Goal: Task Accomplishment & Management: Manage account settings

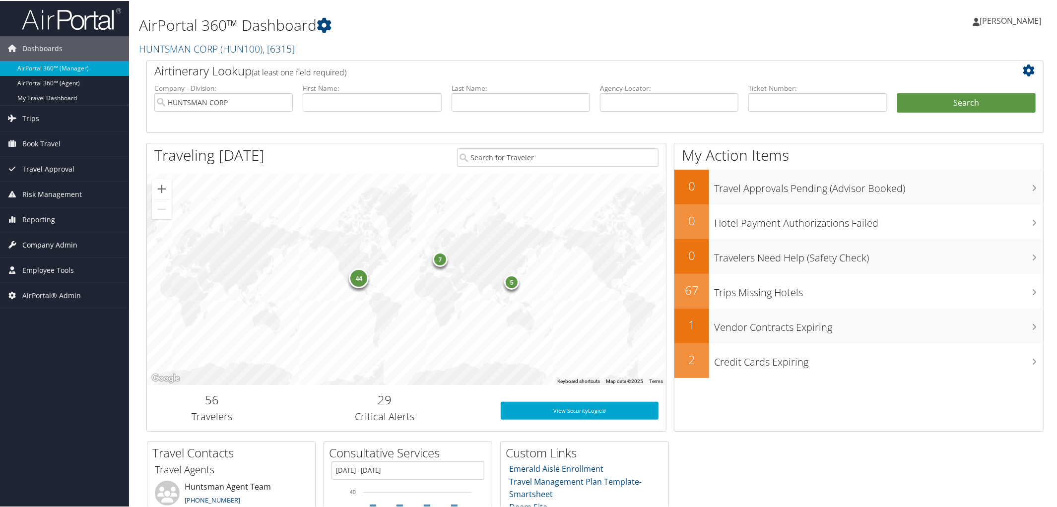
click at [56, 243] on span "Company Admin" at bounding box center [49, 244] width 55 height 25
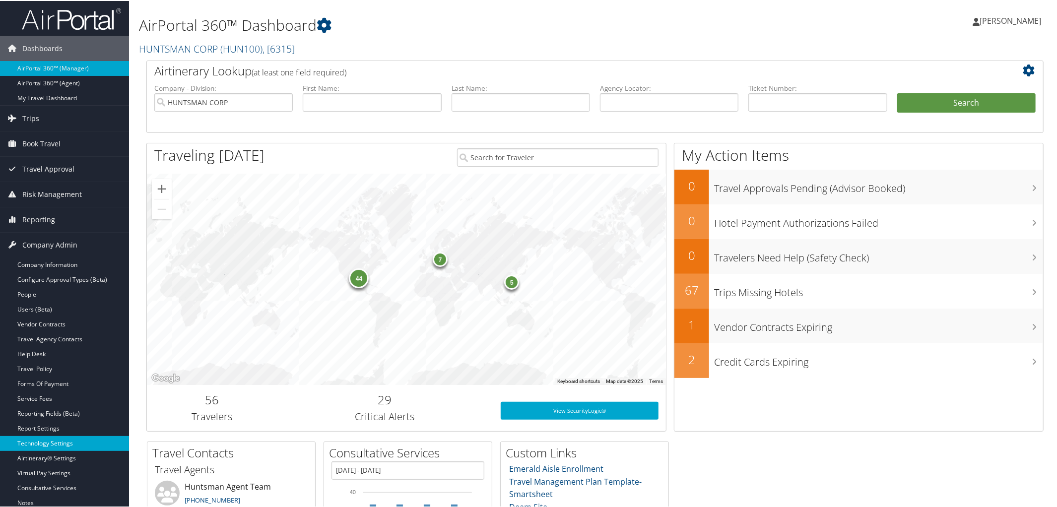
click at [64, 440] on link "Technology Settings" at bounding box center [64, 442] width 129 height 15
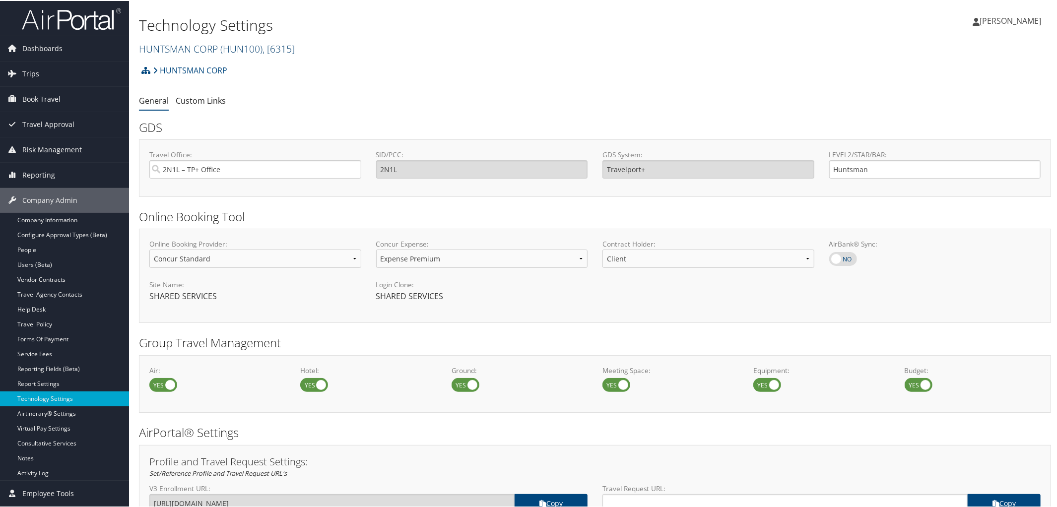
click at [225, 53] on span "( HUN100 )" at bounding box center [241, 47] width 42 height 13
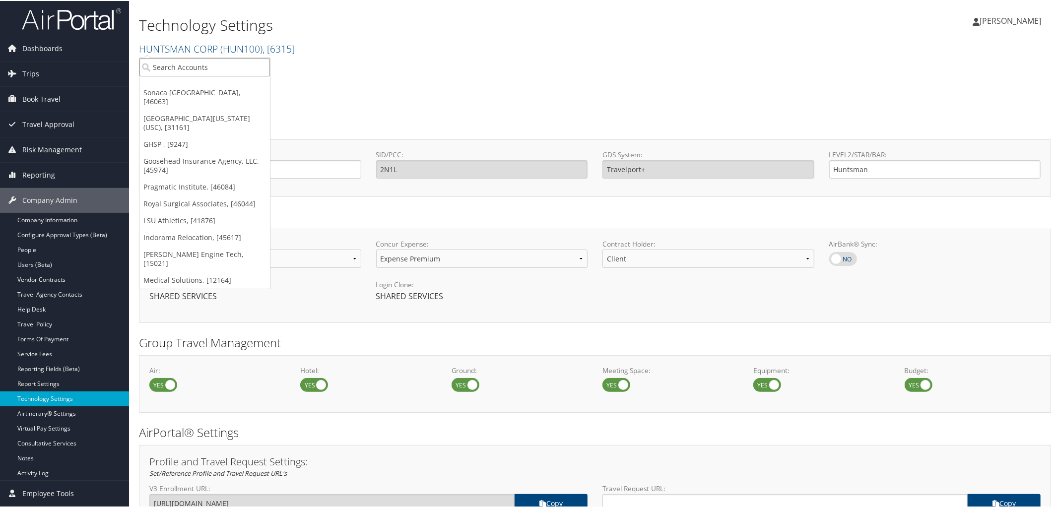
click at [216, 67] on input "search" at bounding box center [204, 66] width 130 height 18
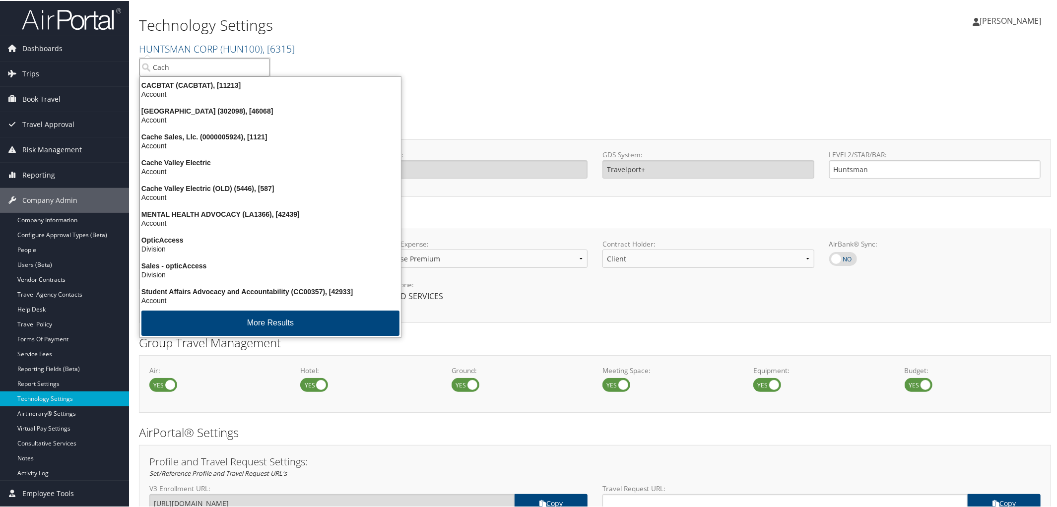
type input "Cache"
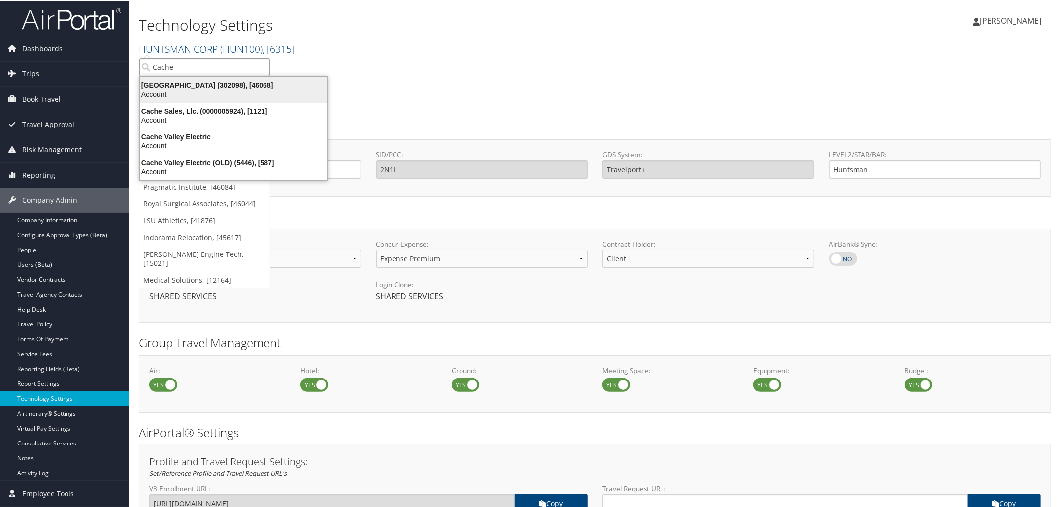
click at [227, 81] on div "Cache Creek Casino Resort (302098), [46068]" at bounding box center [233, 84] width 199 height 9
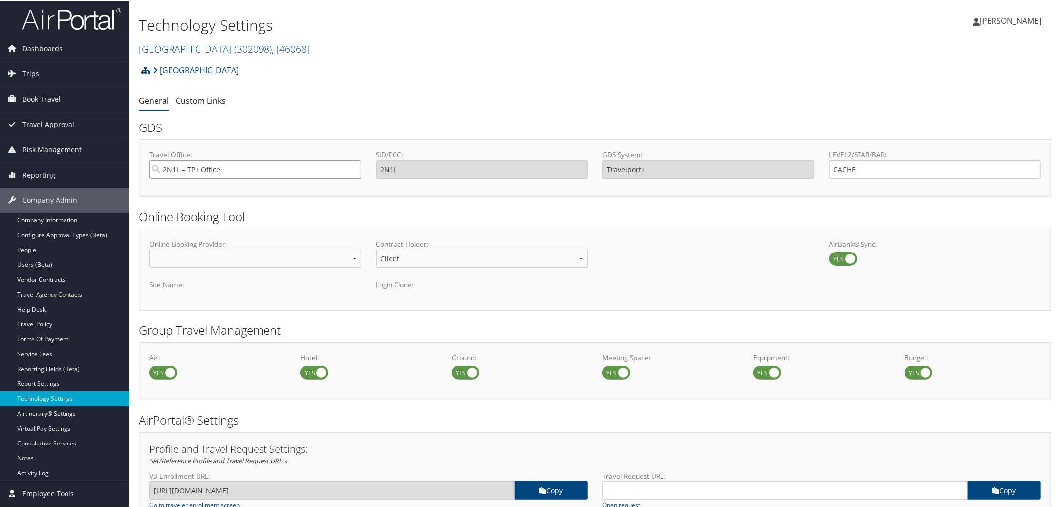
click at [255, 169] on input "2N1L – TP+ Office" at bounding box center [255, 168] width 212 height 18
click at [235, 193] on div "OfficeInfo" at bounding box center [254, 197] width 207 height 10
type input "1SUB Salt Lake Sabre"
type input "1SUB"
type input "Sabre"
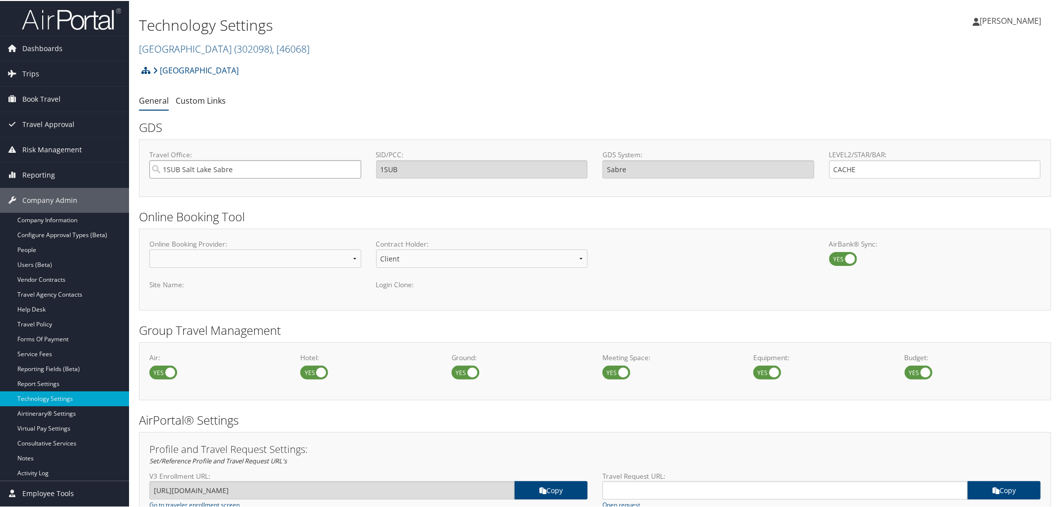
type input "1SUB Salt Lake Sabre"
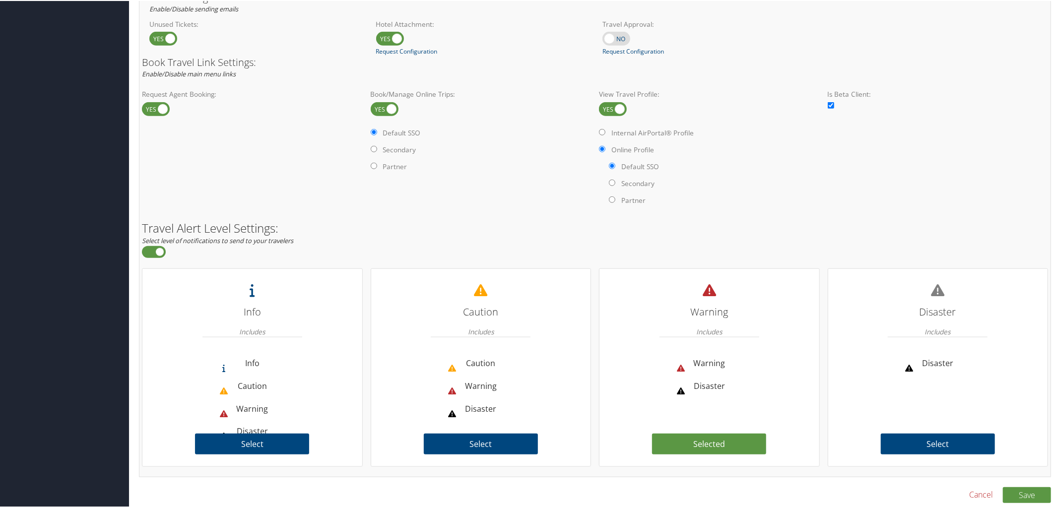
scroll to position [572, 0]
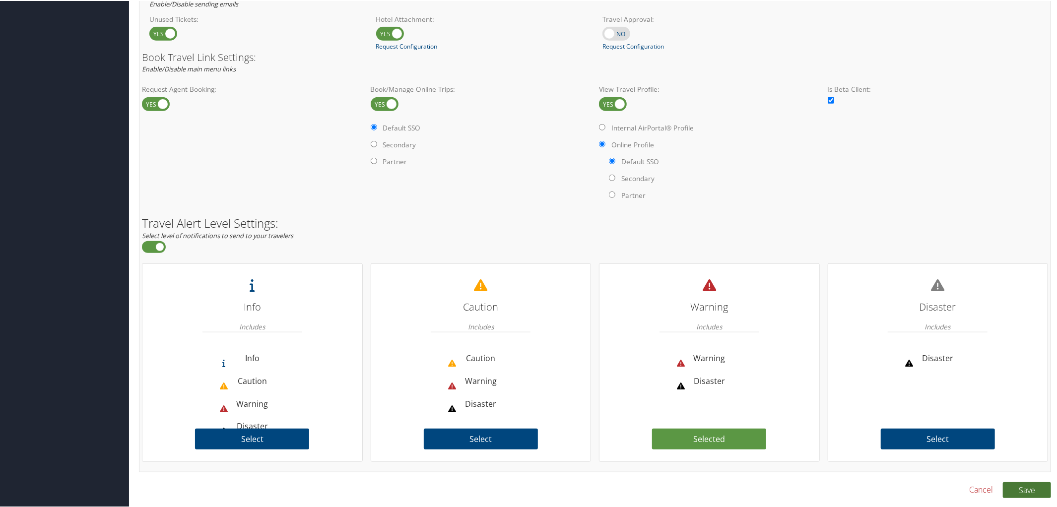
click at [1021, 483] on button "Save" at bounding box center [1027, 489] width 48 height 16
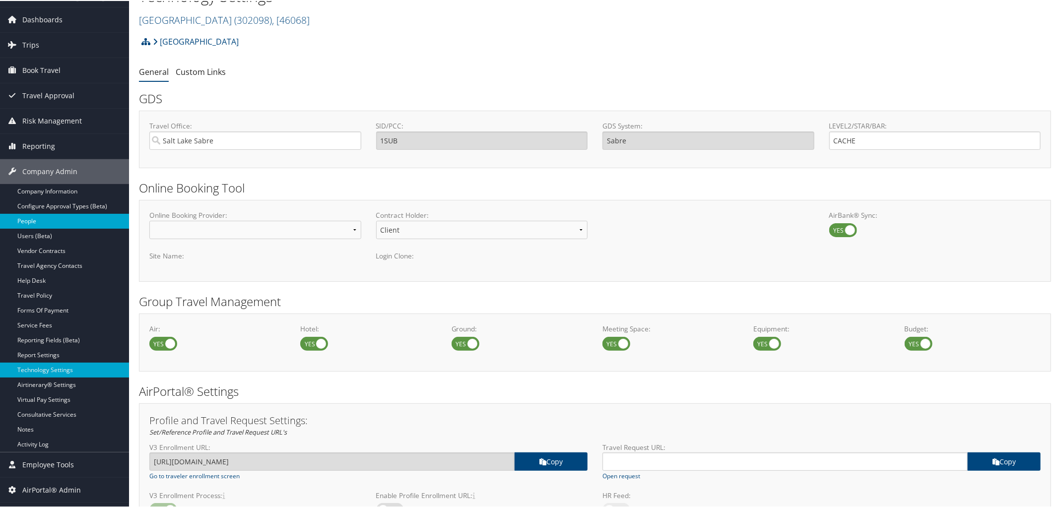
scroll to position [26, 0]
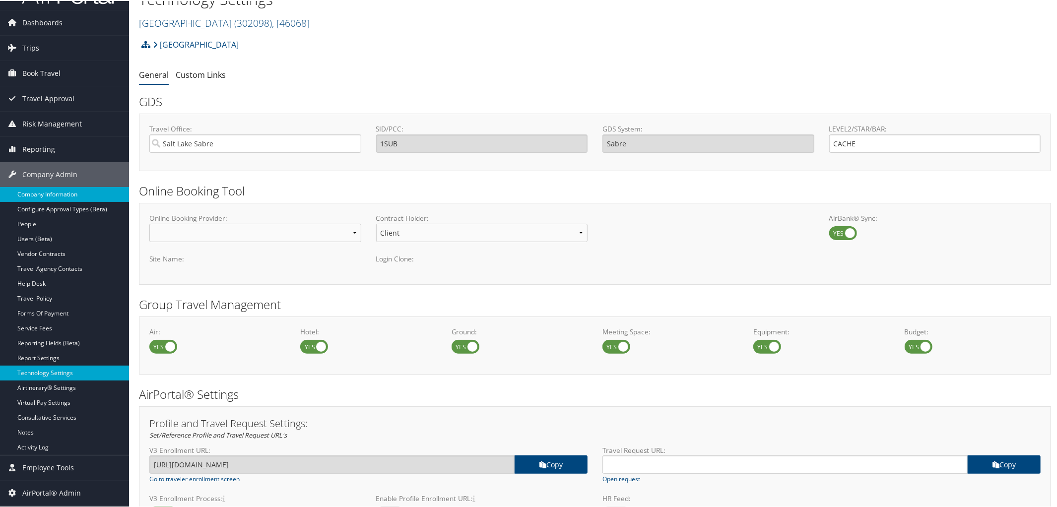
click at [47, 192] on link "Company Information" at bounding box center [64, 193] width 129 height 15
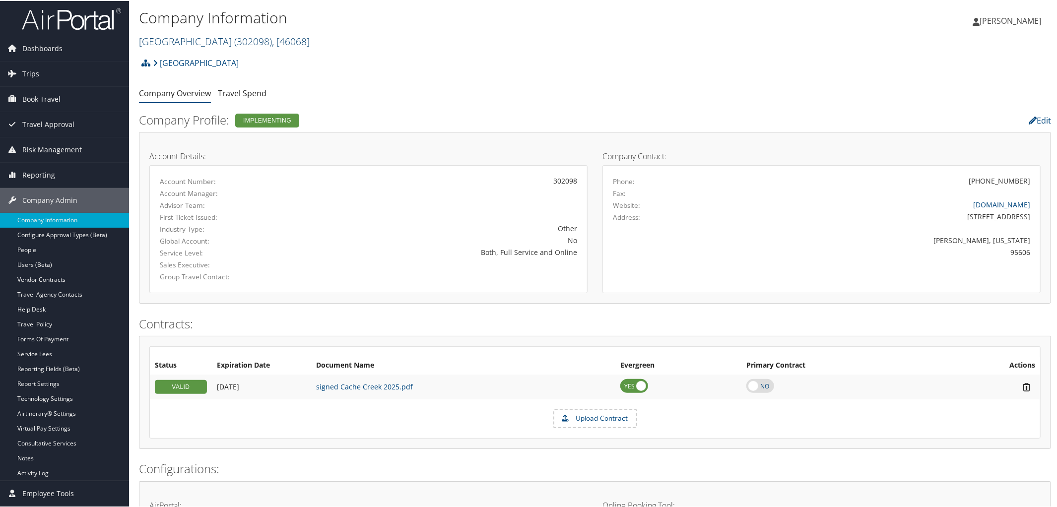
click at [204, 40] on link "Cache Creek Casino Resort ( 302098 ) , [ 46068 ]" at bounding box center [224, 40] width 171 height 13
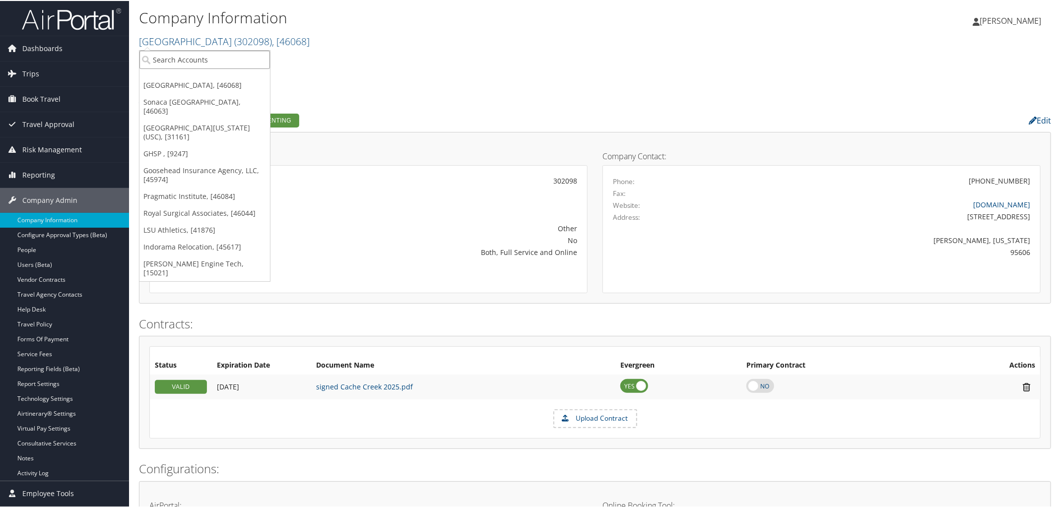
click at [174, 60] on input "search" at bounding box center [204, 59] width 130 height 18
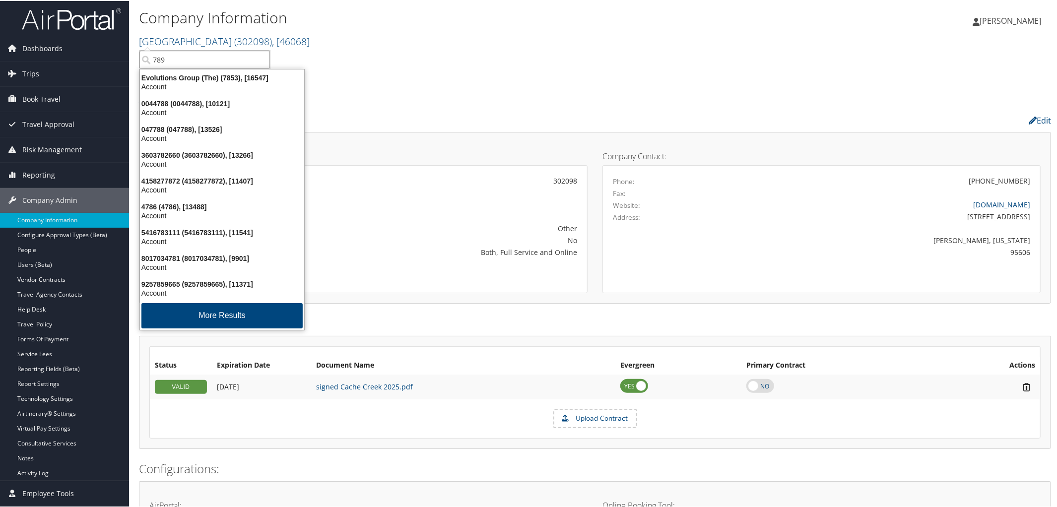
type input "7896"
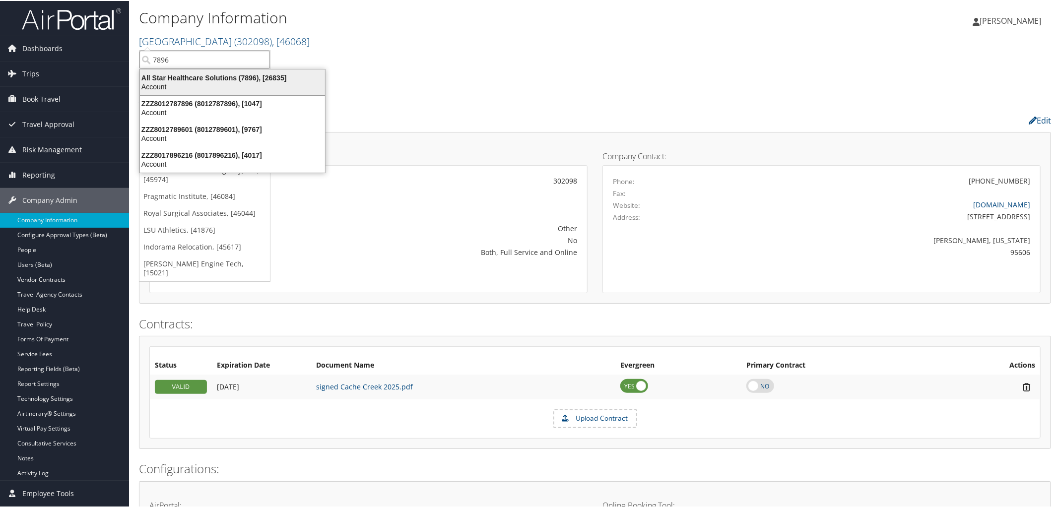
click at [183, 75] on div "All Star Healthcare Solutions (7896), [26835]" at bounding box center [232, 76] width 197 height 9
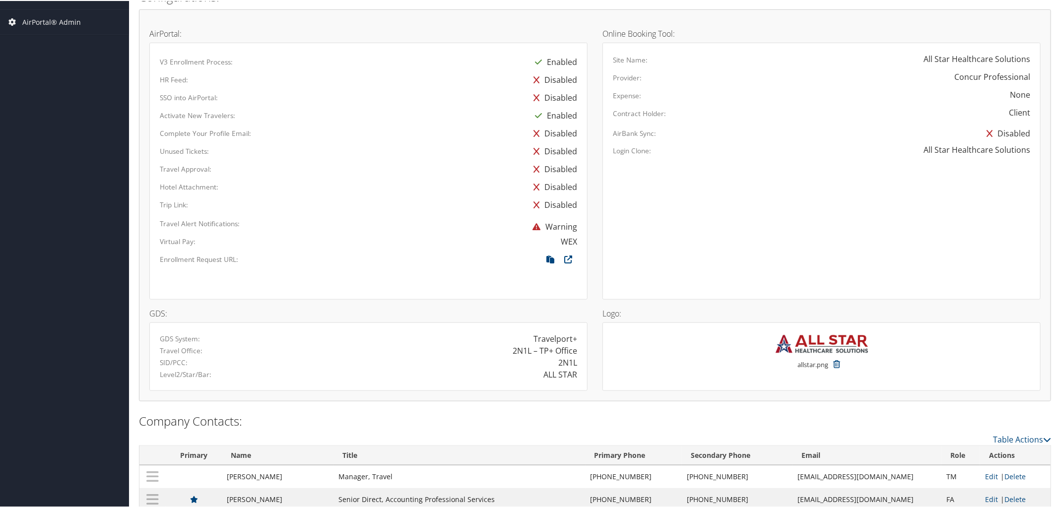
scroll to position [565, 0]
